Goal: Obtain resource: Download file/media

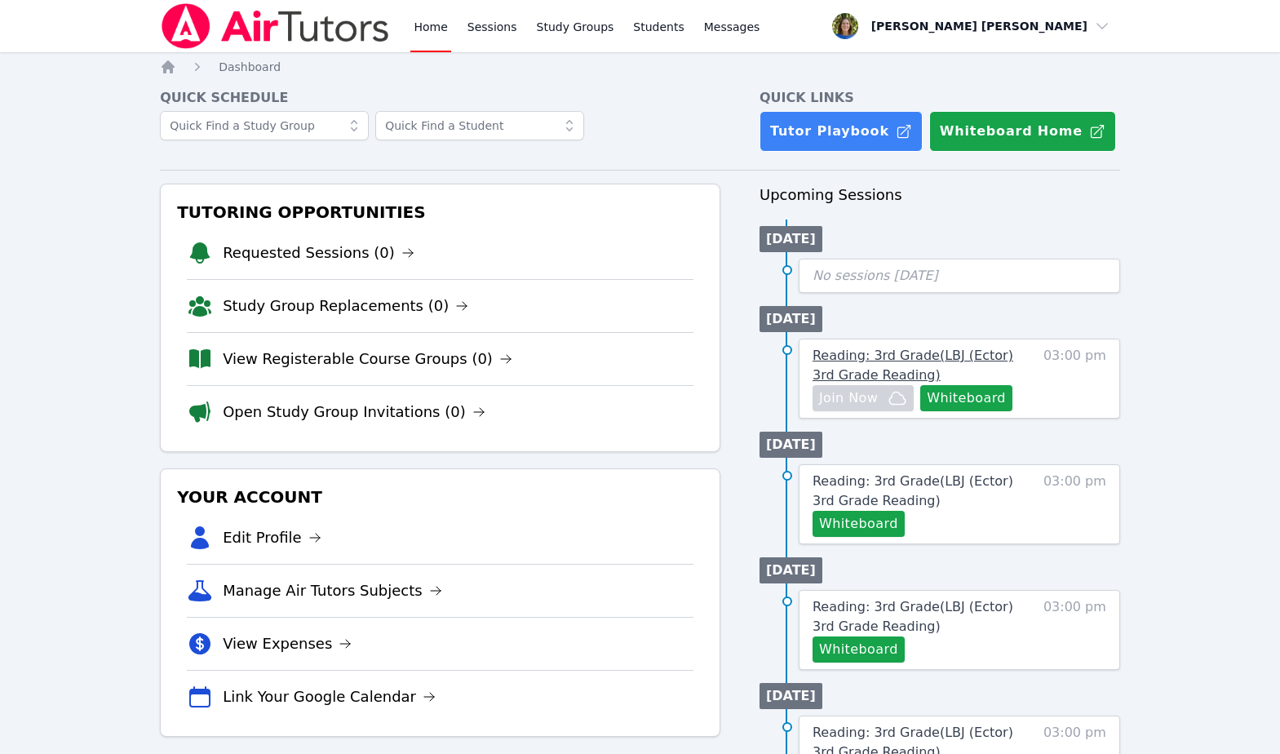
click at [857, 359] on span "Reading: 3rd Grade ( LBJ (Ector) 3rd Grade Reading )" at bounding box center [913, 365] width 201 height 35
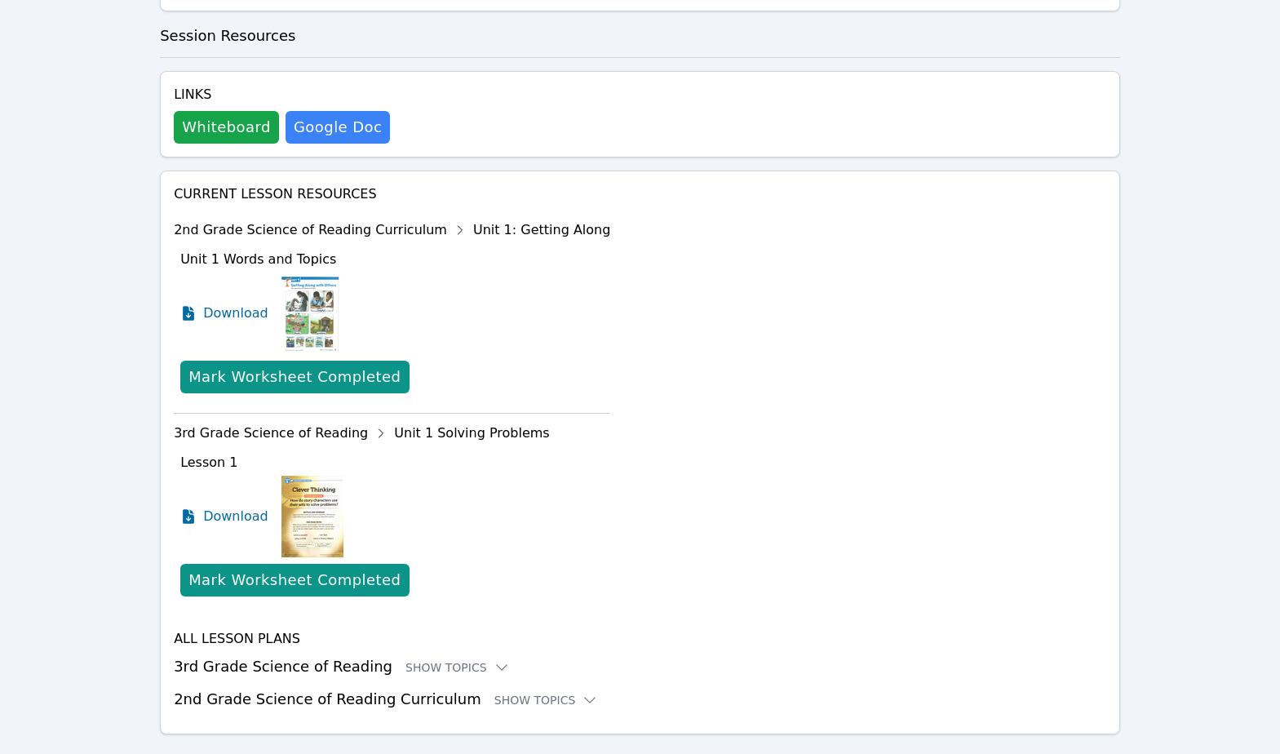
scroll to position [551, 0]
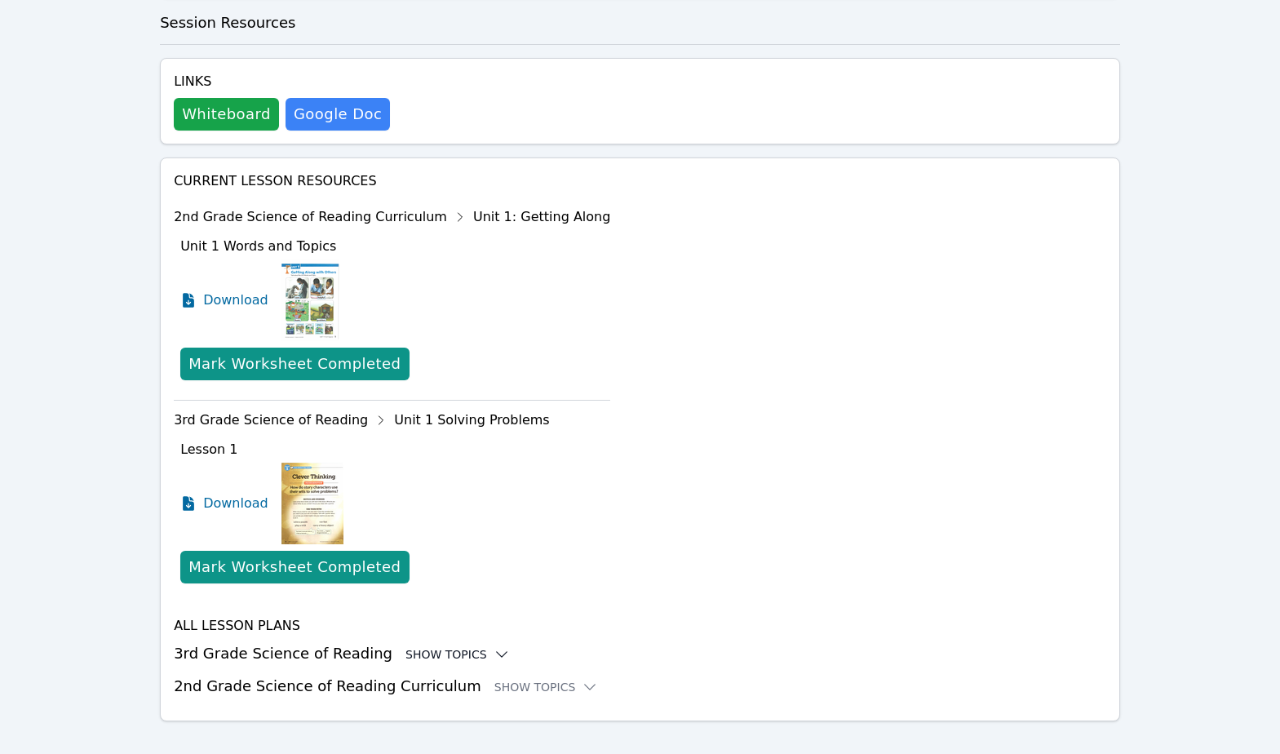
click at [410, 646] on div "Show Topics" at bounding box center [457, 654] width 104 height 16
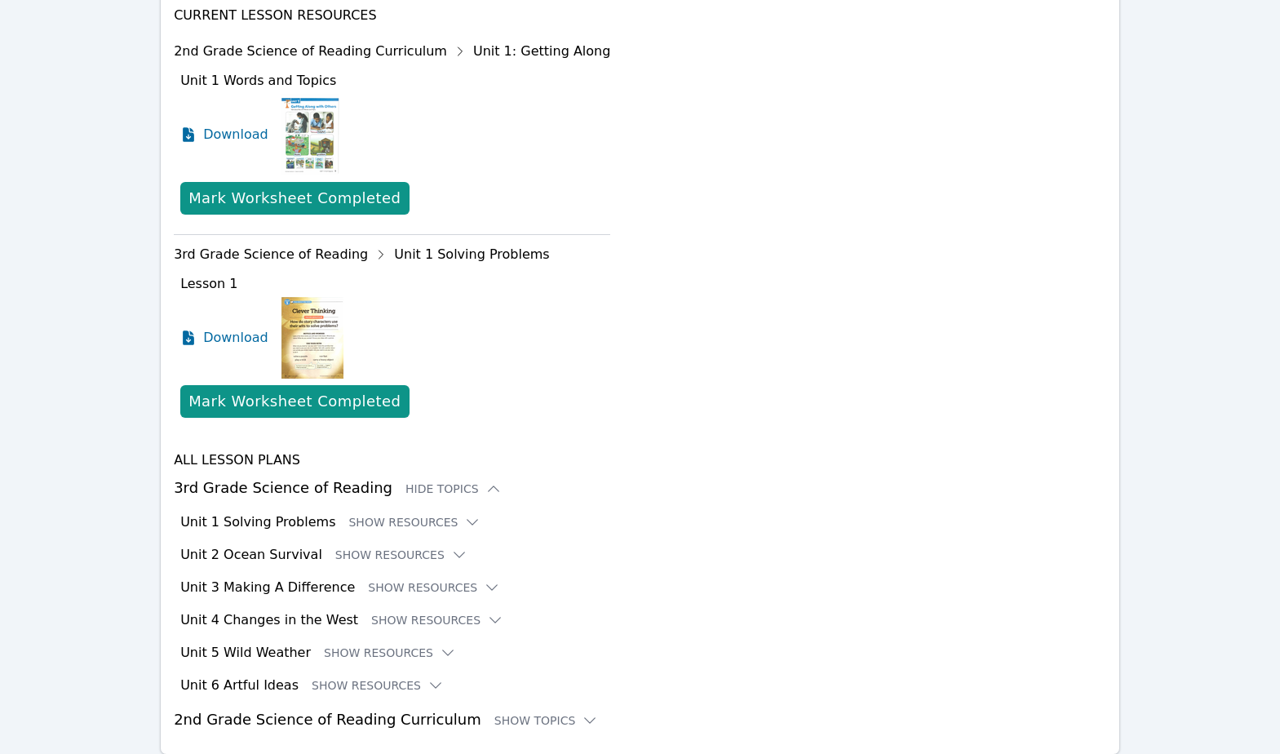
scroll to position [746, 0]
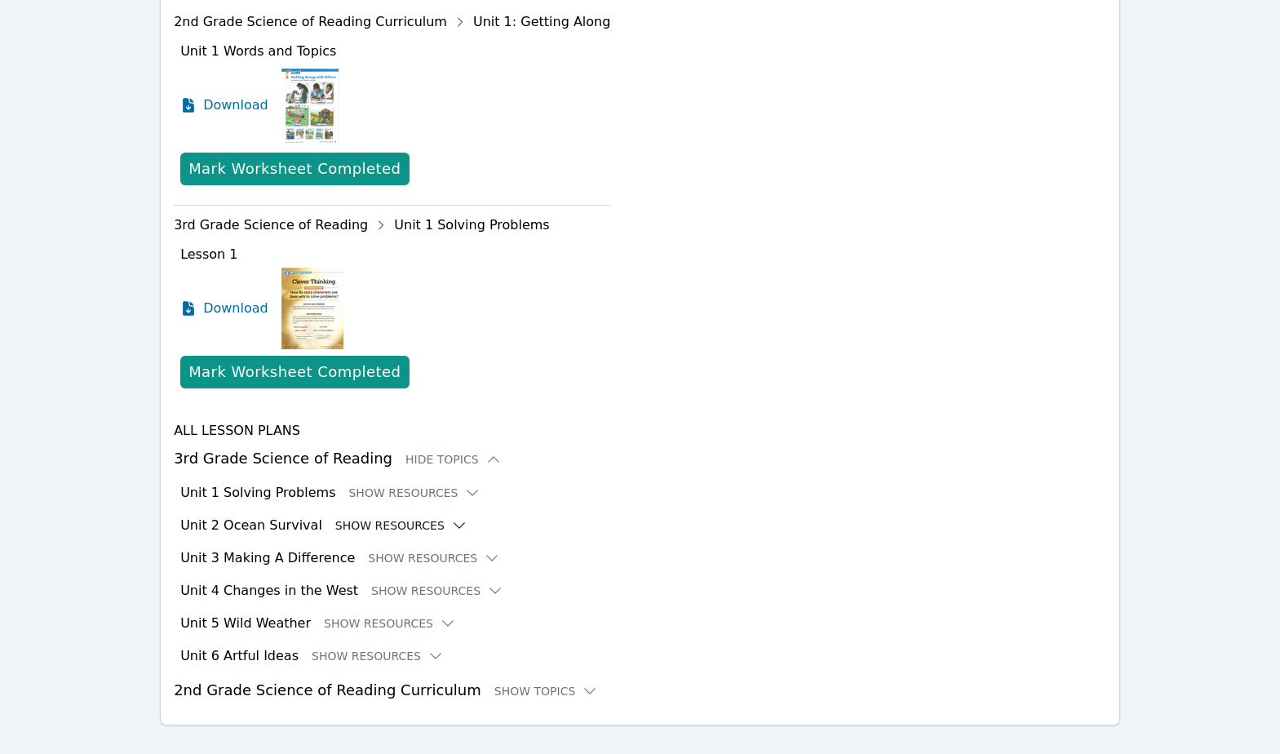
click at [363, 517] on button "Show Resources" at bounding box center [401, 525] width 132 height 16
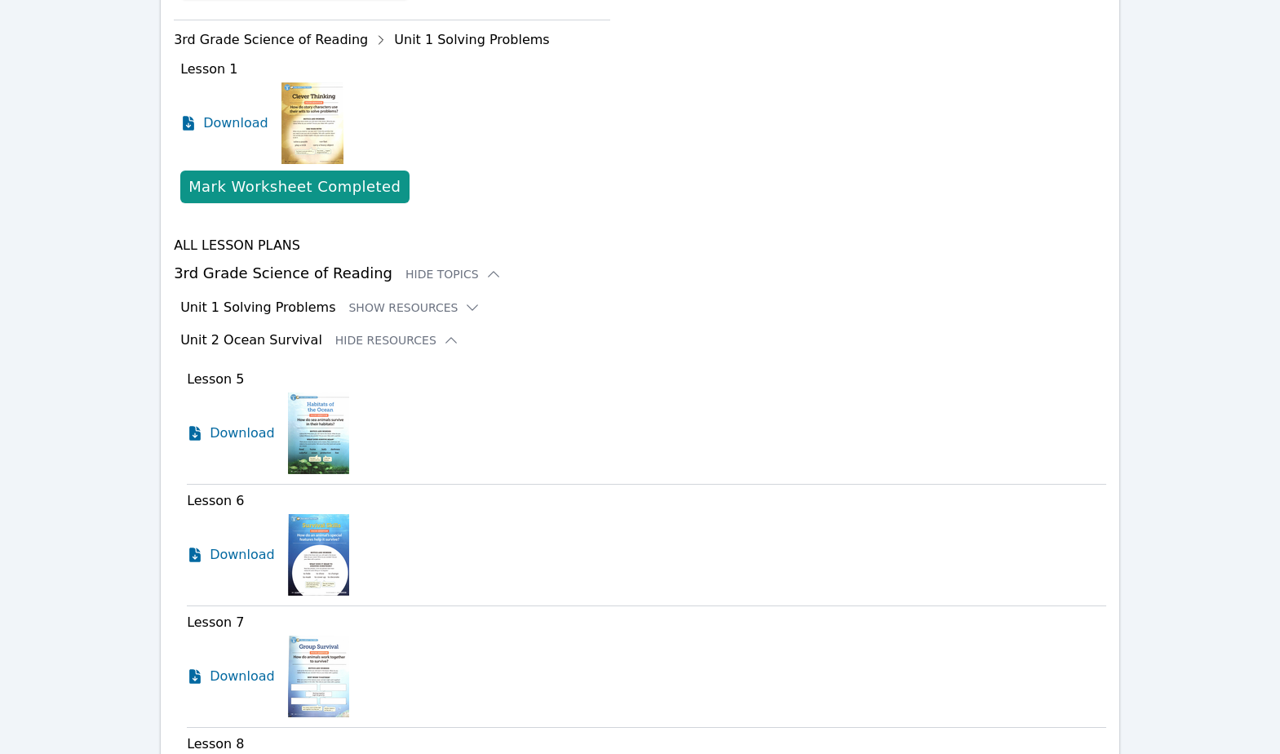
scroll to position [983, 0]
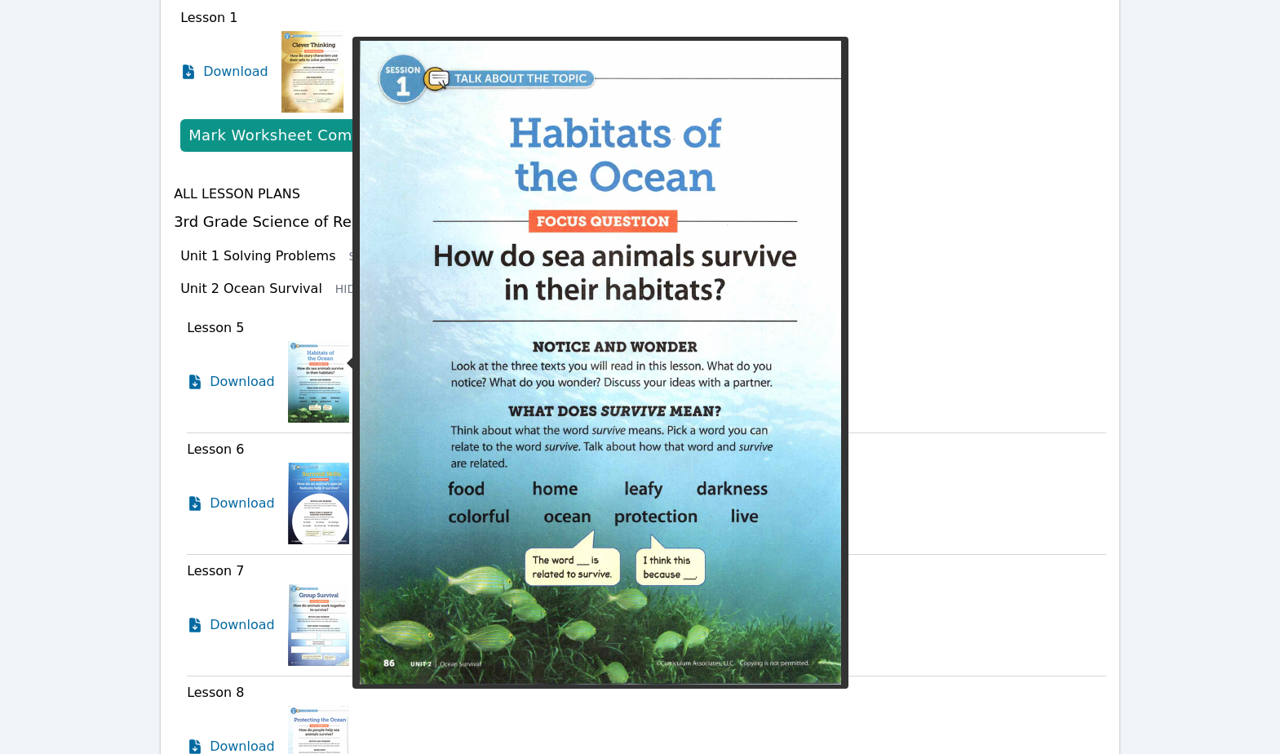
click at [317, 369] on img at bounding box center [318, 382] width 61 height 82
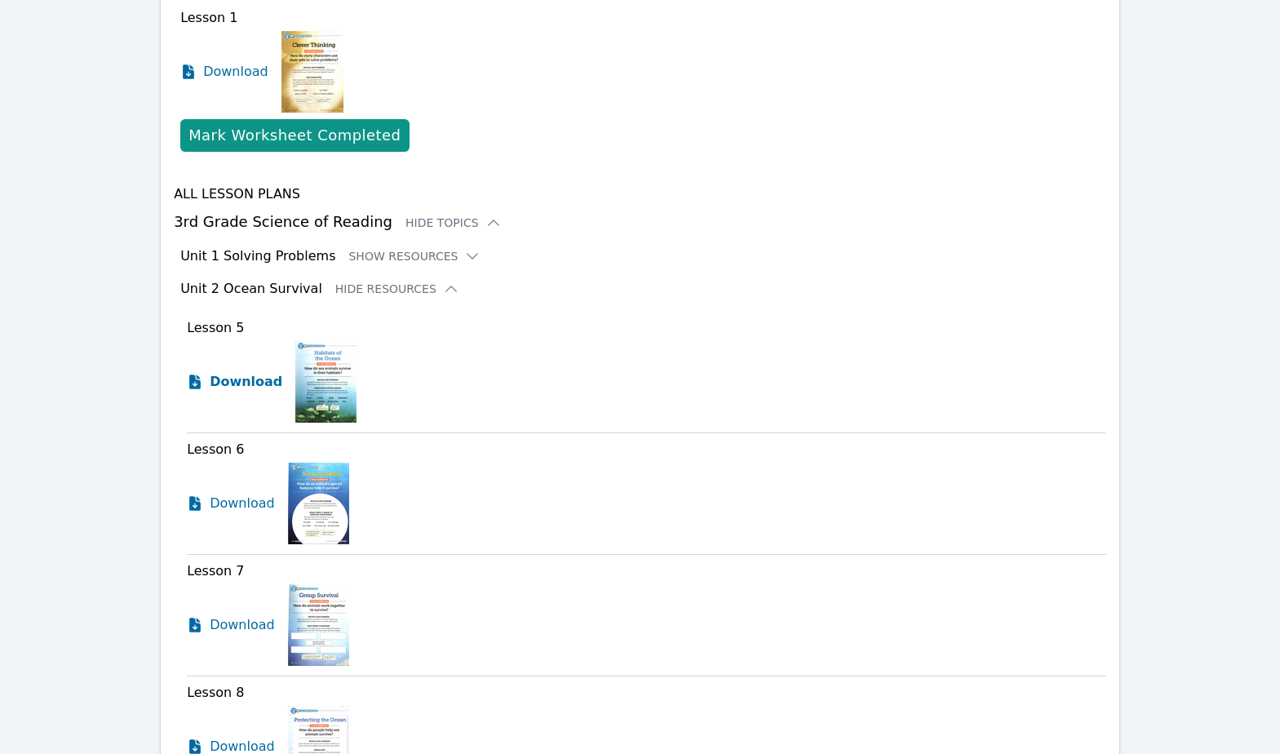
click at [235, 372] on span "Download" at bounding box center [246, 382] width 73 height 20
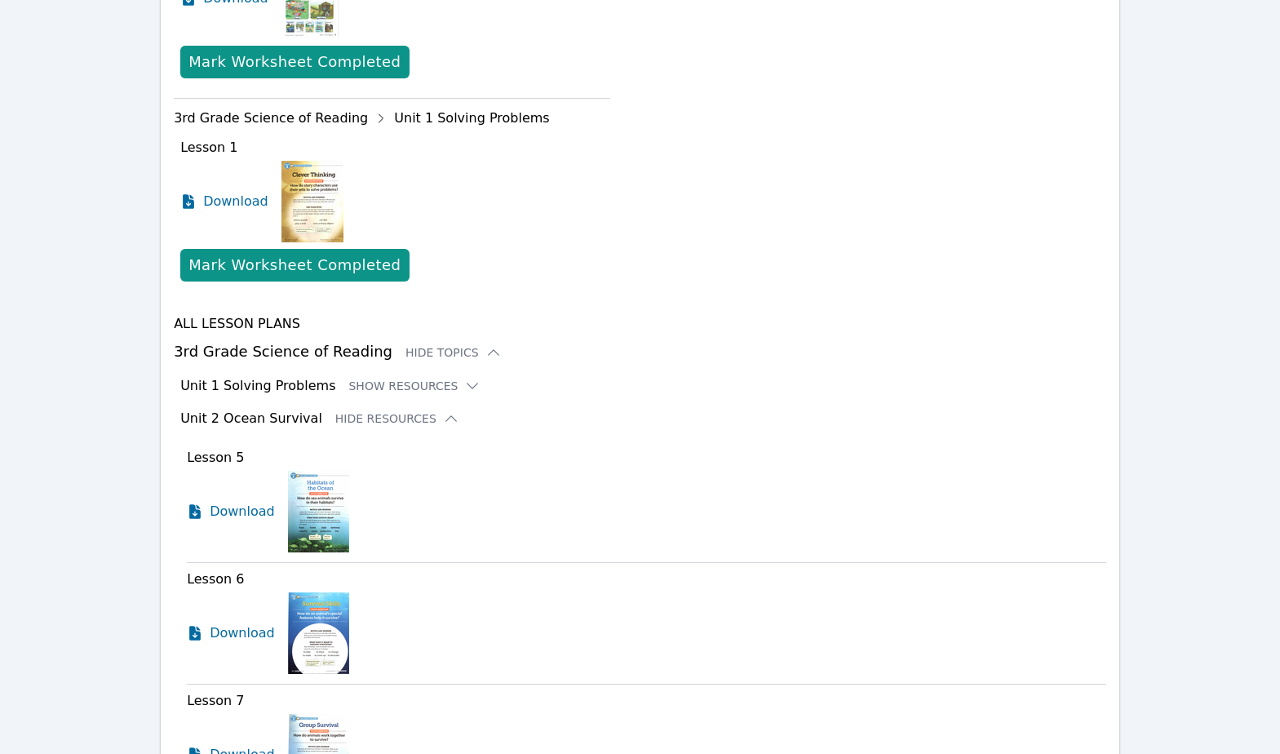
scroll to position [754, 0]
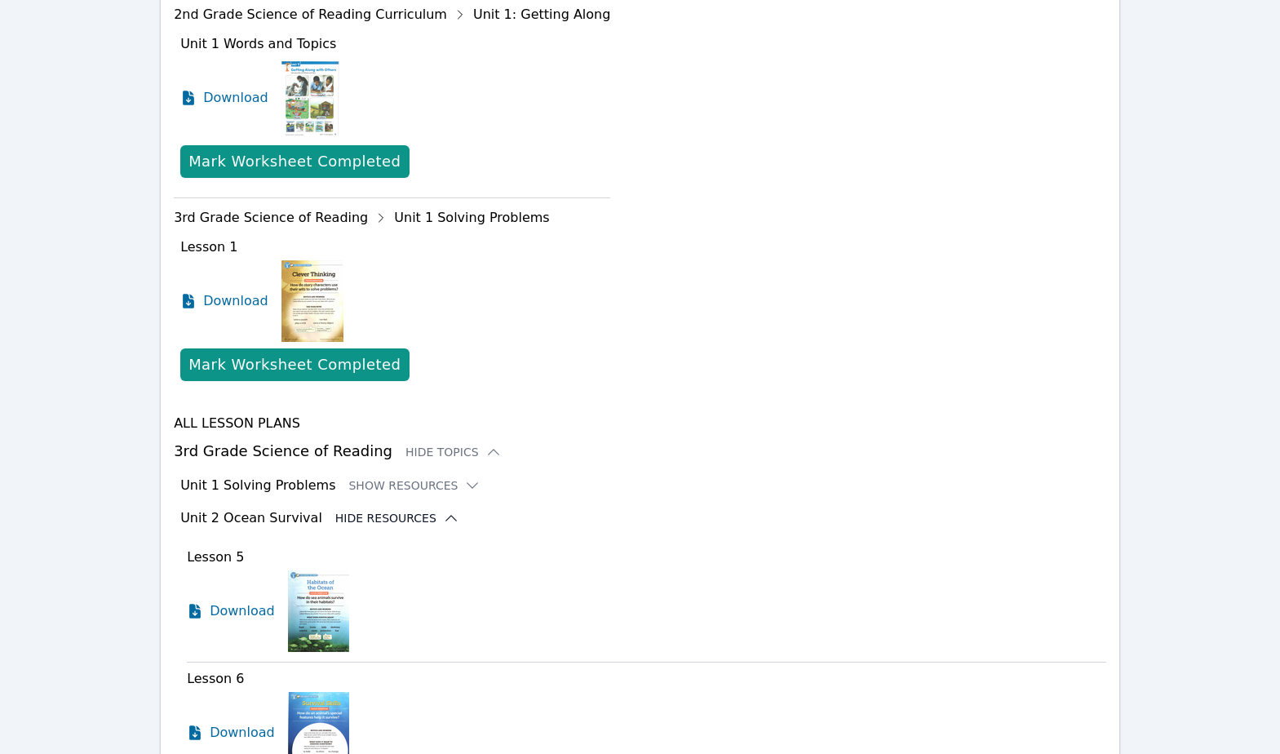
click at [417, 510] on button "Hide Resources" at bounding box center [397, 518] width 124 height 16
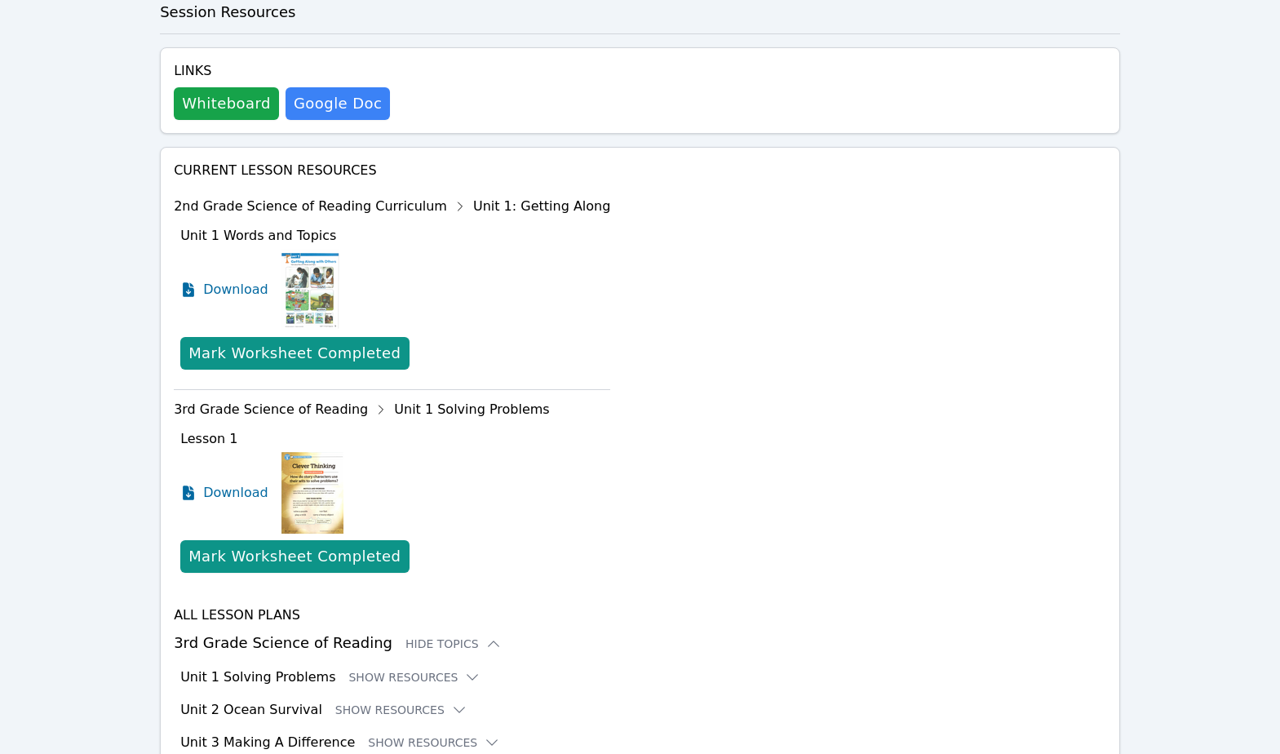
scroll to position [537, 0]
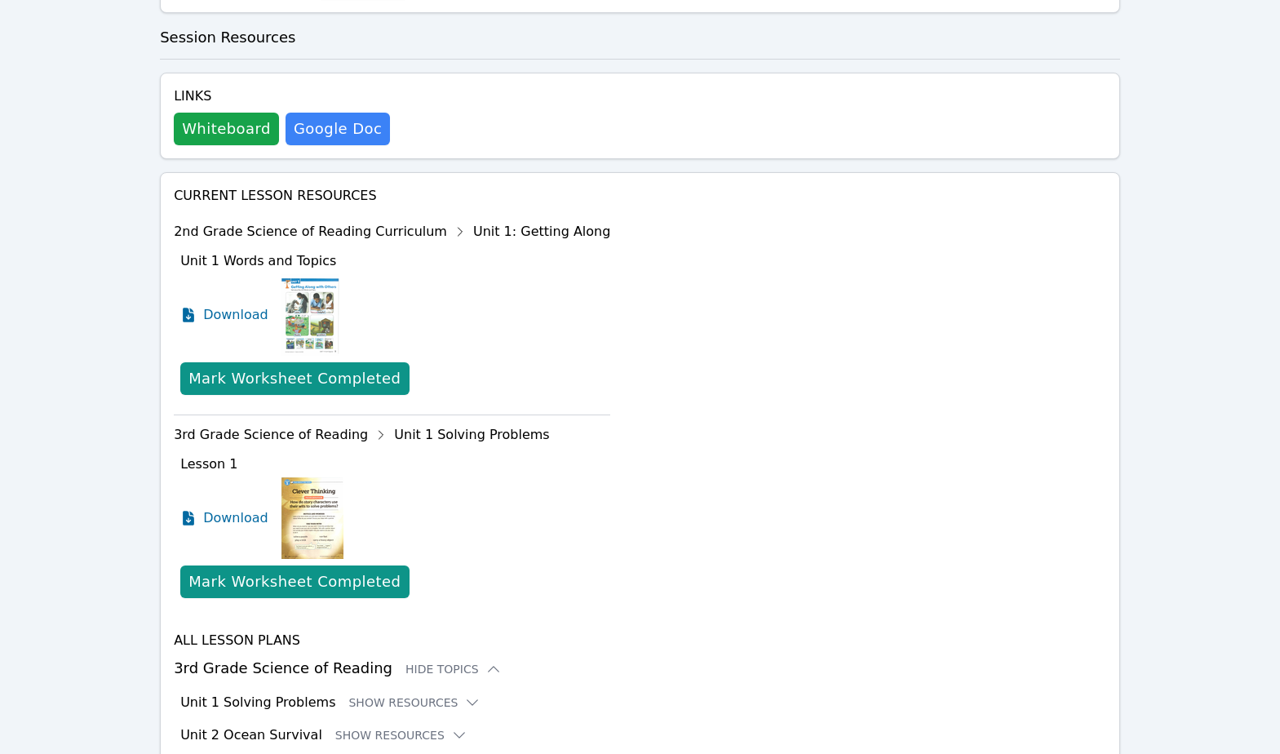
click at [308, 219] on div "2nd Grade Science of Reading Curriculum Unit 1: Getting Along" at bounding box center [392, 232] width 436 height 26
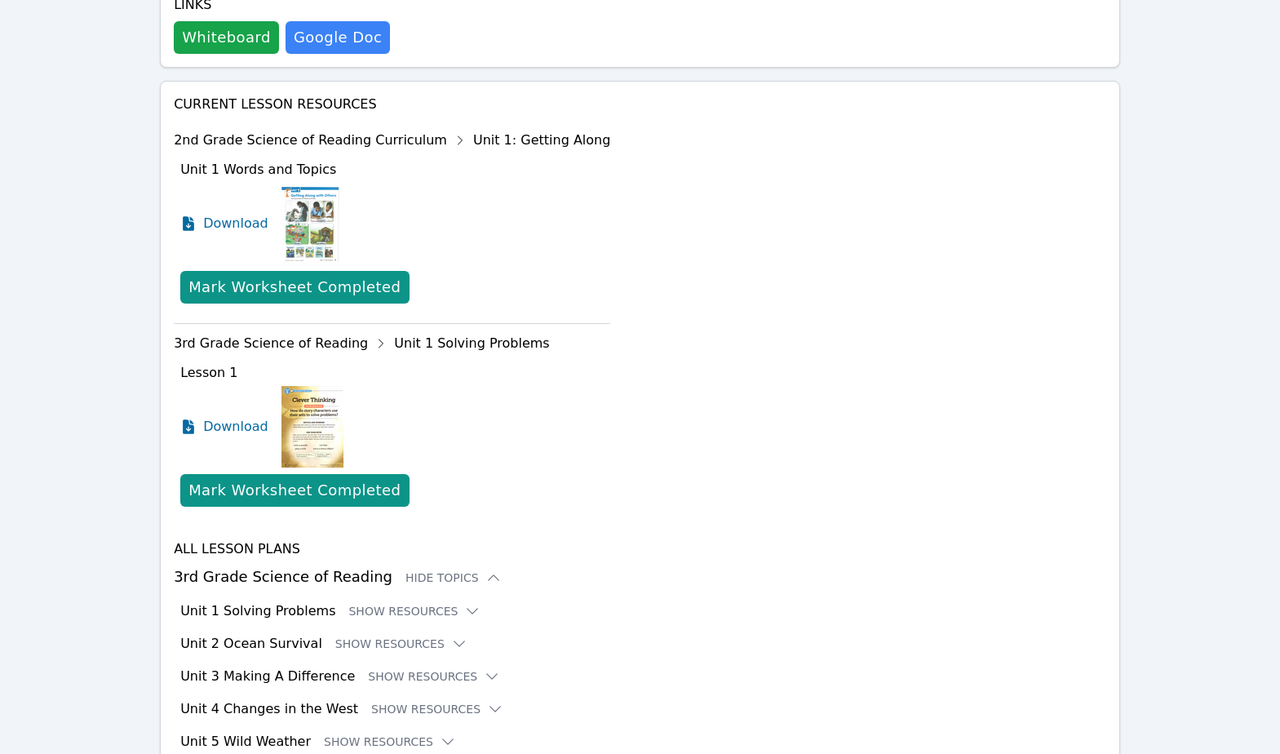
scroll to position [751, 0]
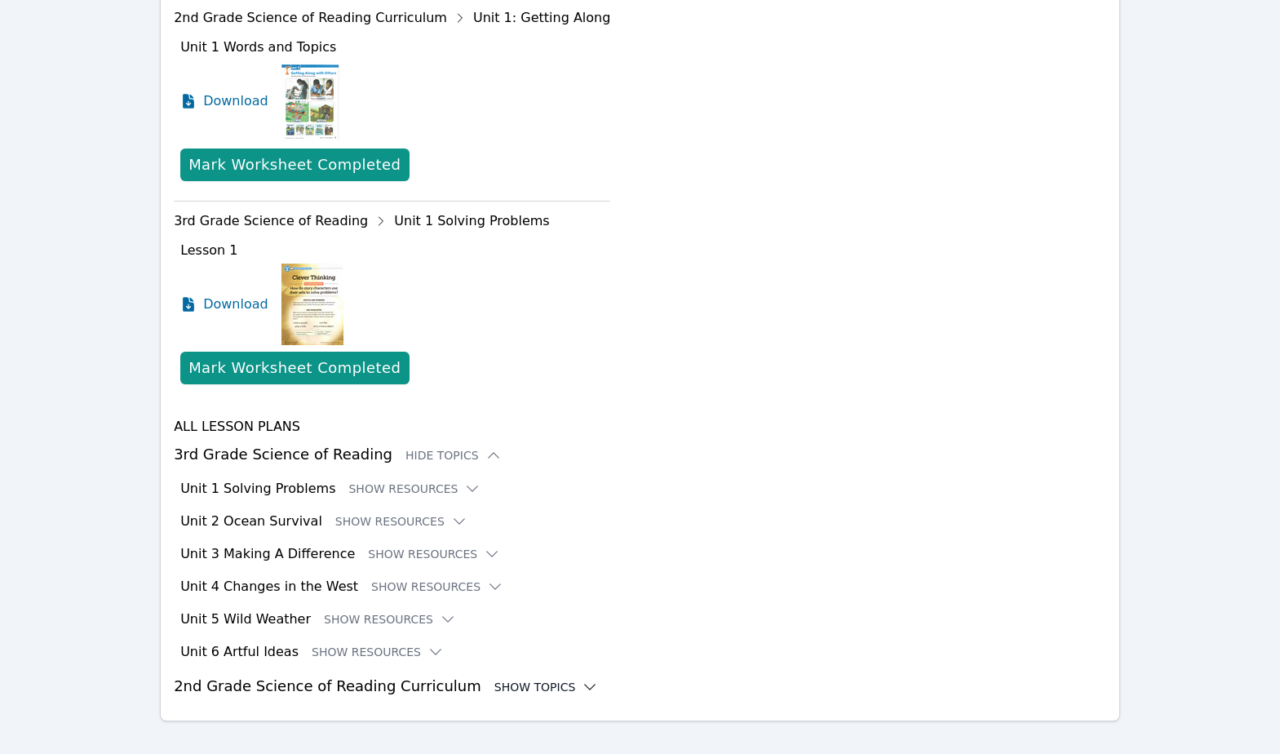
click at [520, 679] on div "Show Topics" at bounding box center [546, 687] width 104 height 16
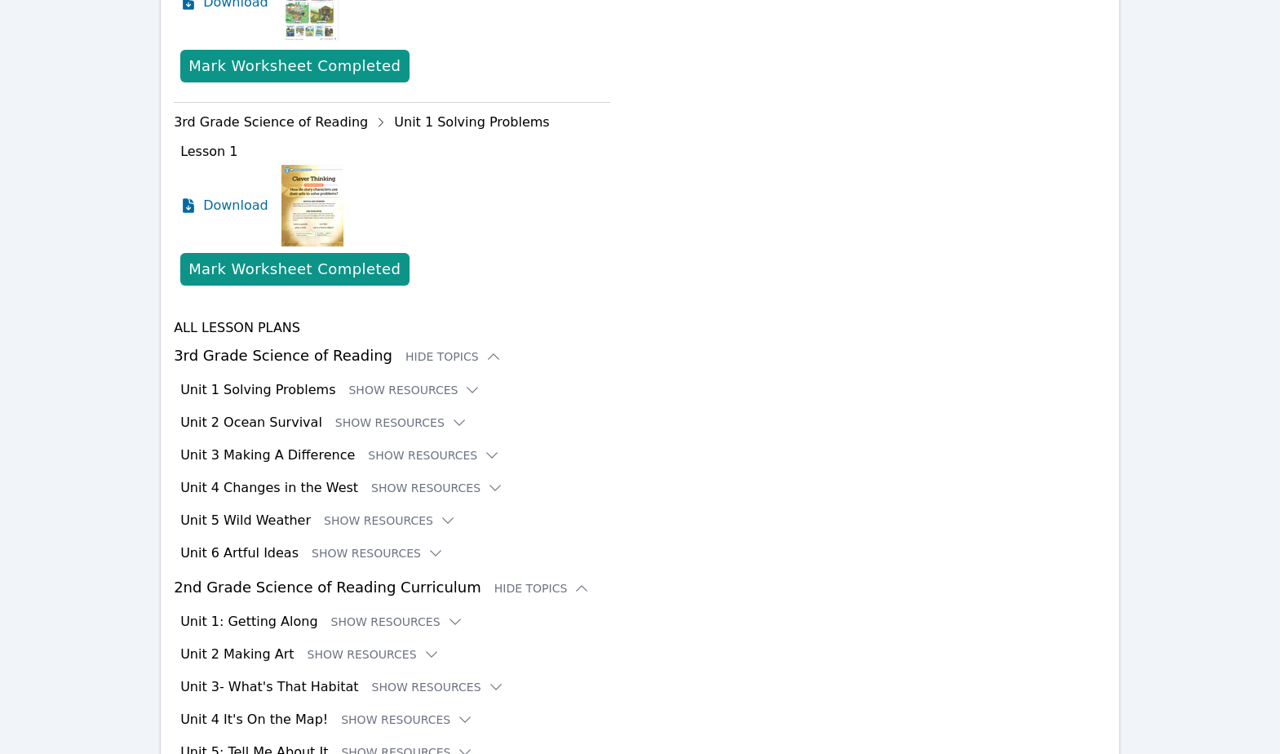
scroll to position [950, 0]
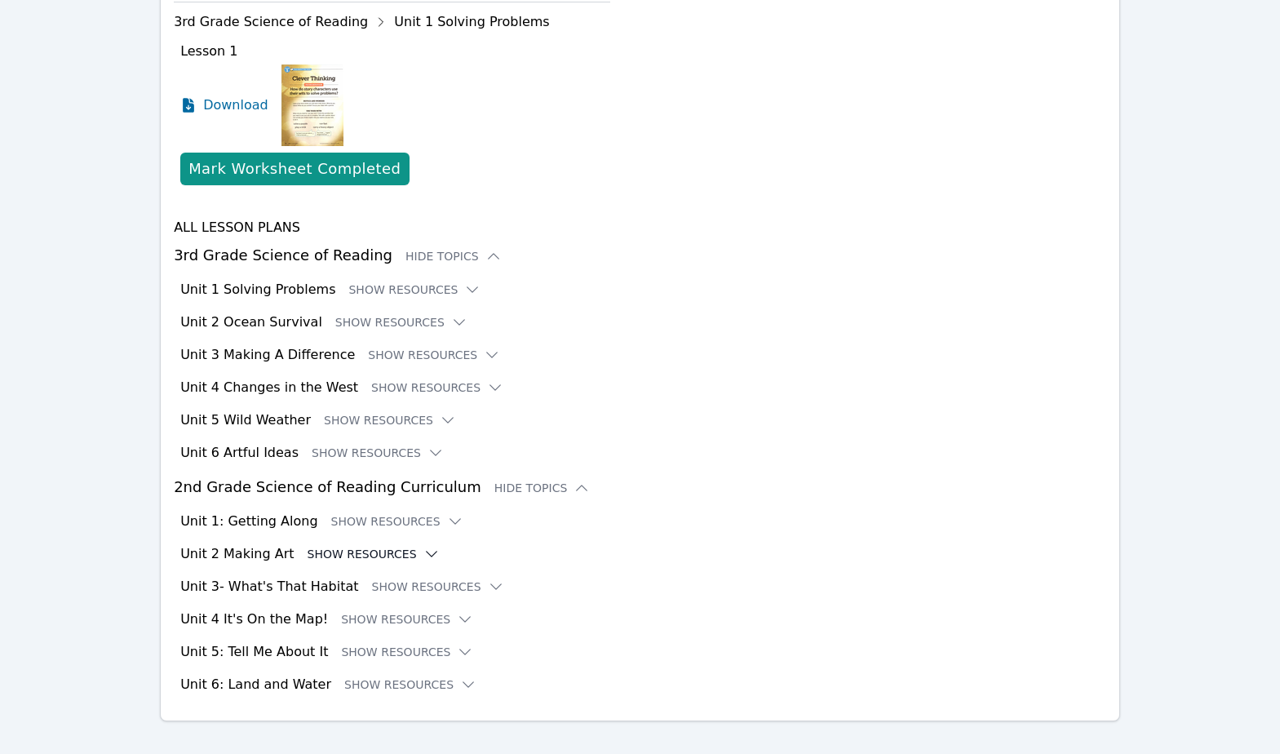
click at [331, 546] on button "Show Resources" at bounding box center [374, 554] width 132 height 16
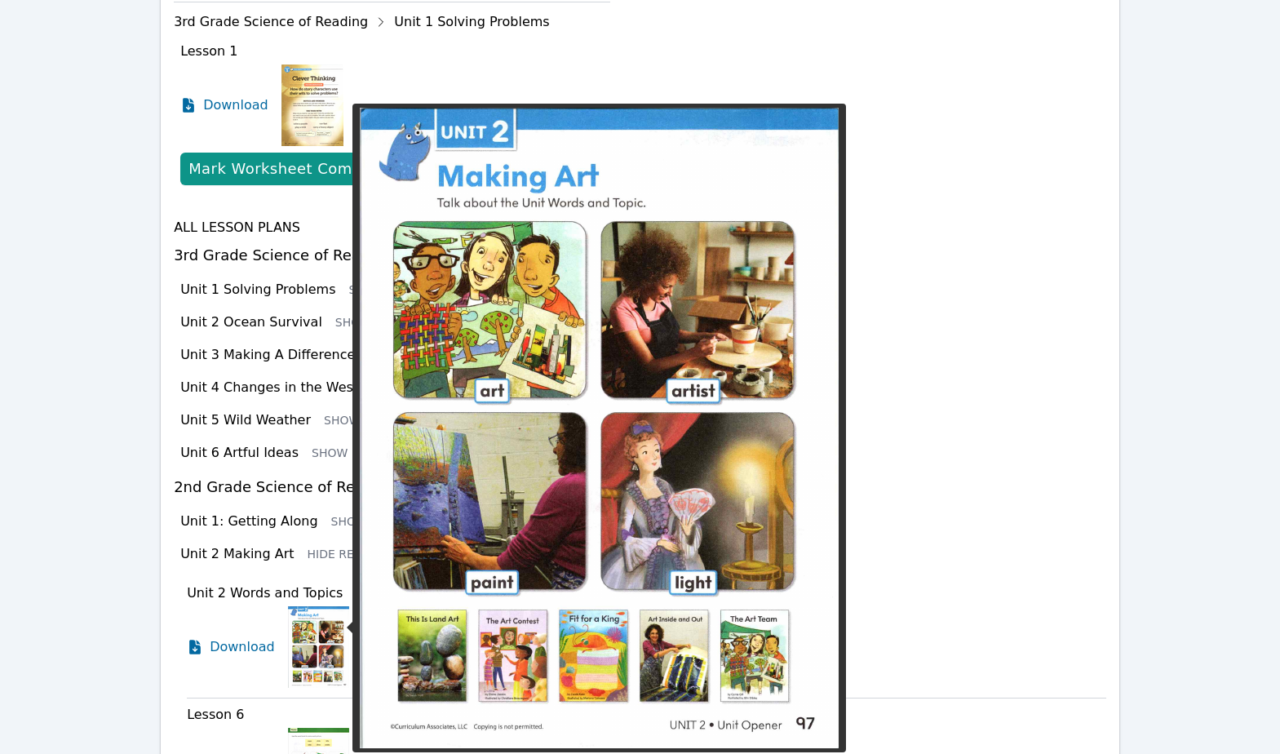
click at [309, 636] on img at bounding box center [318, 647] width 61 height 82
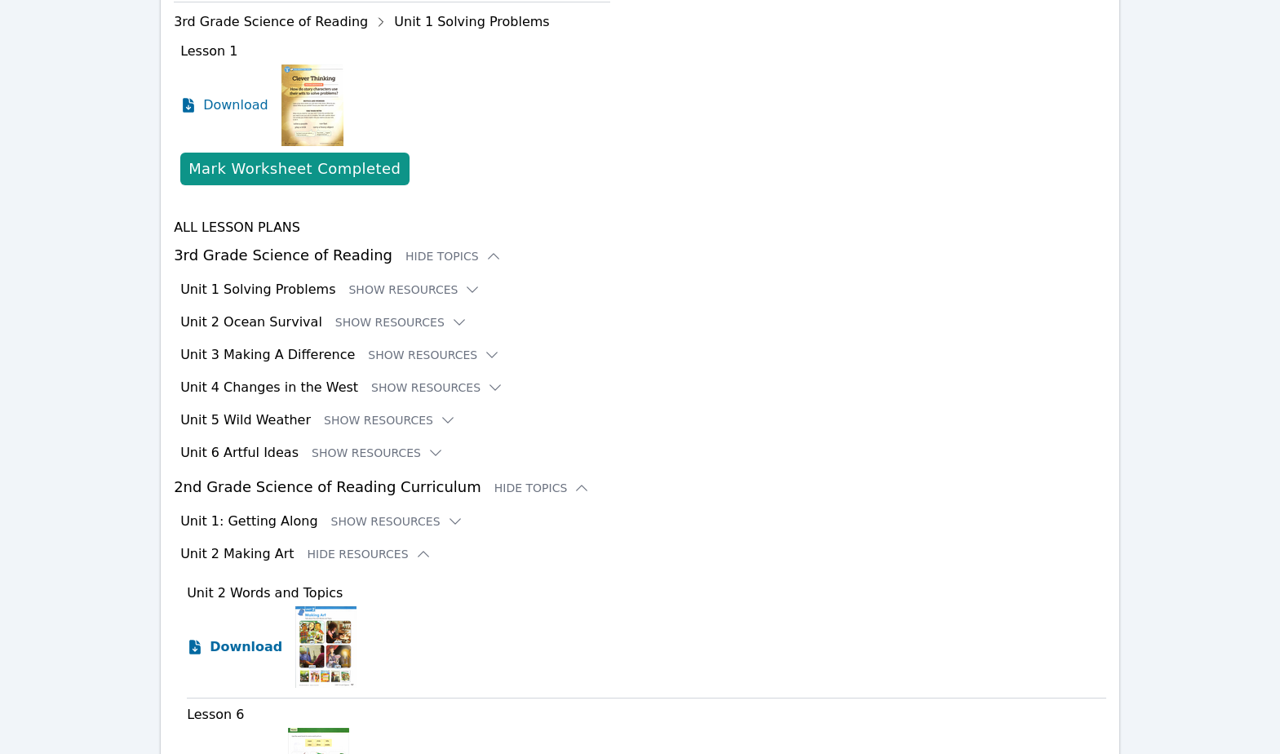
click at [245, 637] on span "Download" at bounding box center [246, 647] width 73 height 20
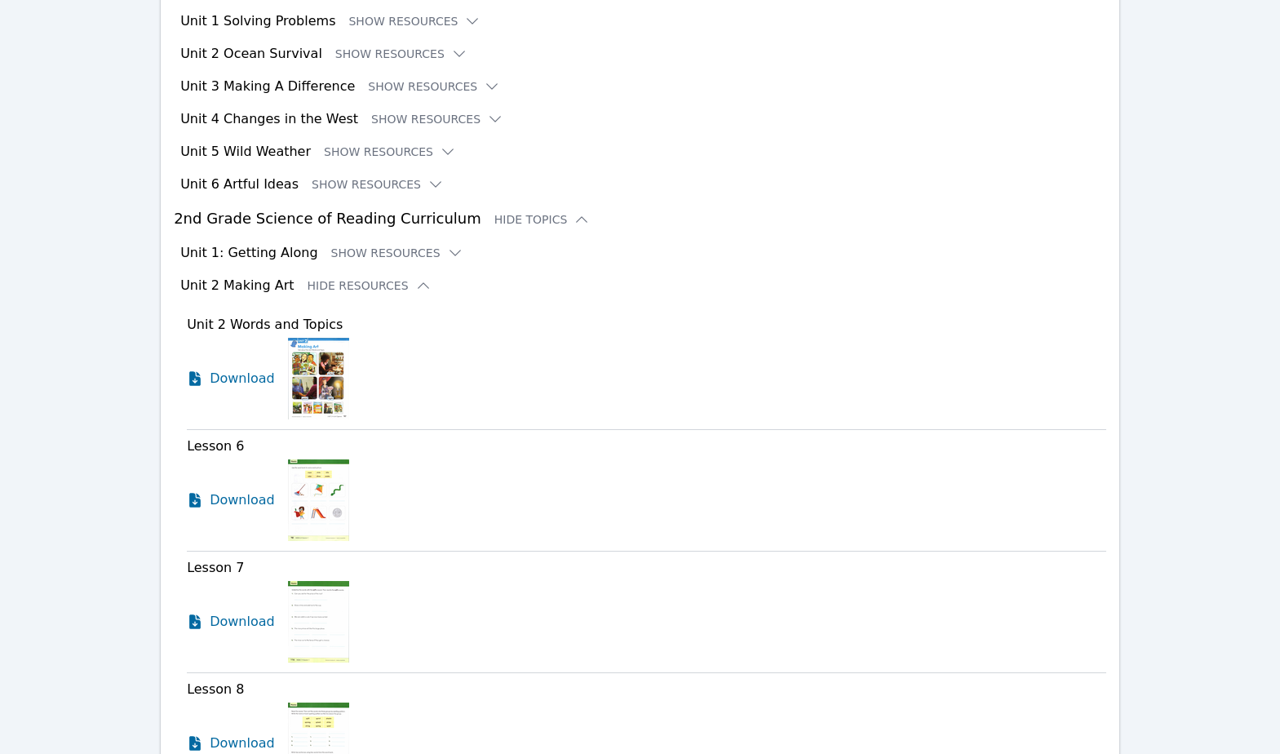
scroll to position [1234, 0]
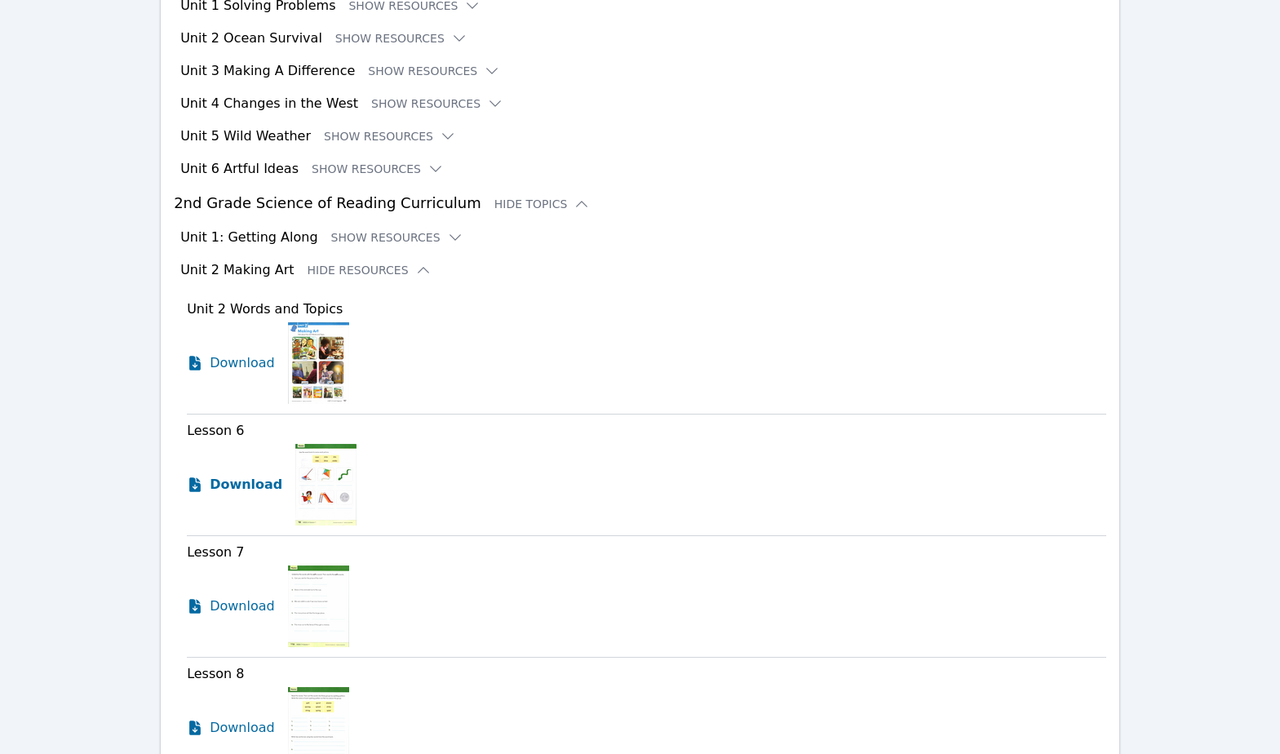
click at [250, 475] on span "Download" at bounding box center [246, 485] width 73 height 20
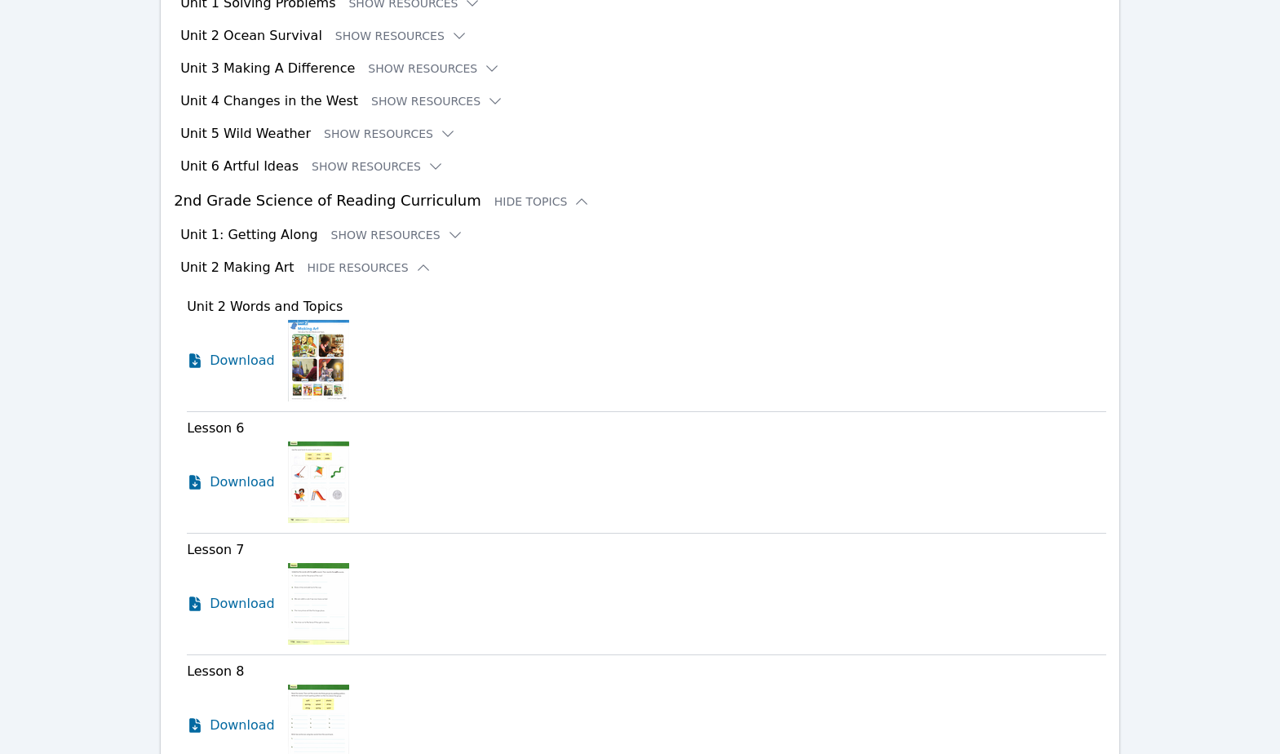
scroll to position [1237, 0]
